Goal: Check status: Check status

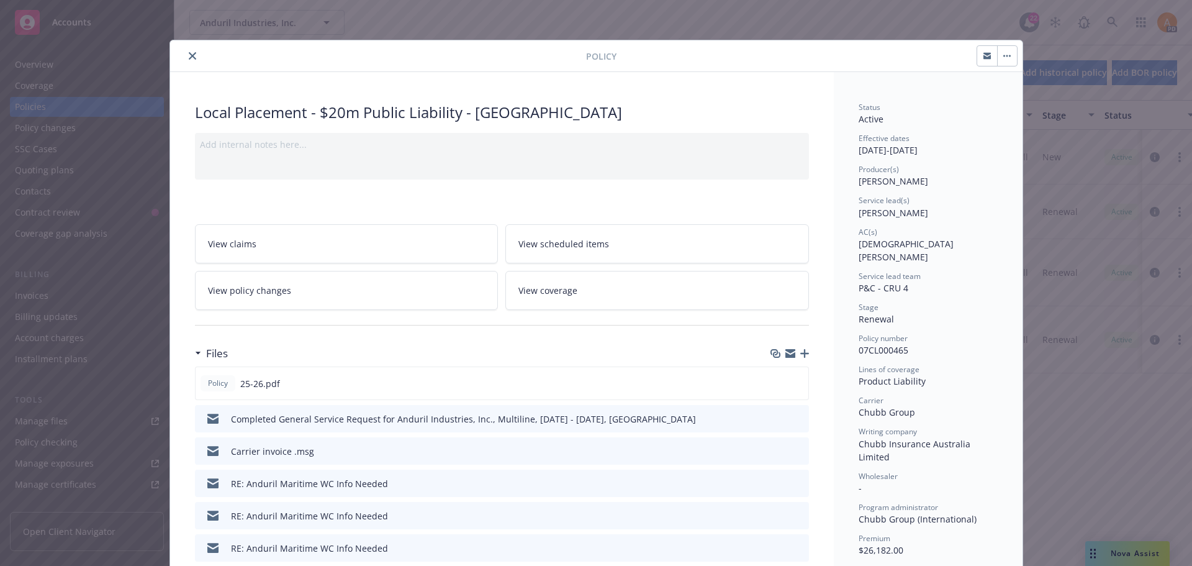
scroll to position [186, 0]
